Goal: Complete application form

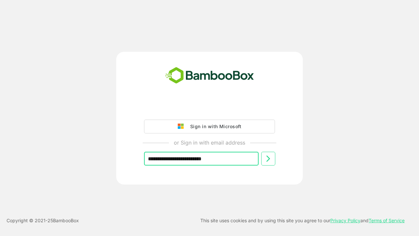
type input "**********"
click at [268, 158] on icon at bounding box center [268, 158] width 8 height 8
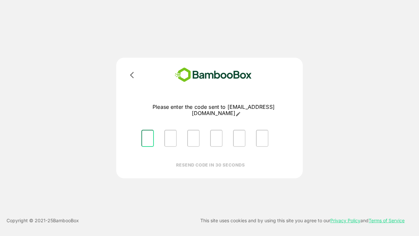
type input "*"
